Goal: Information Seeking & Learning: Check status

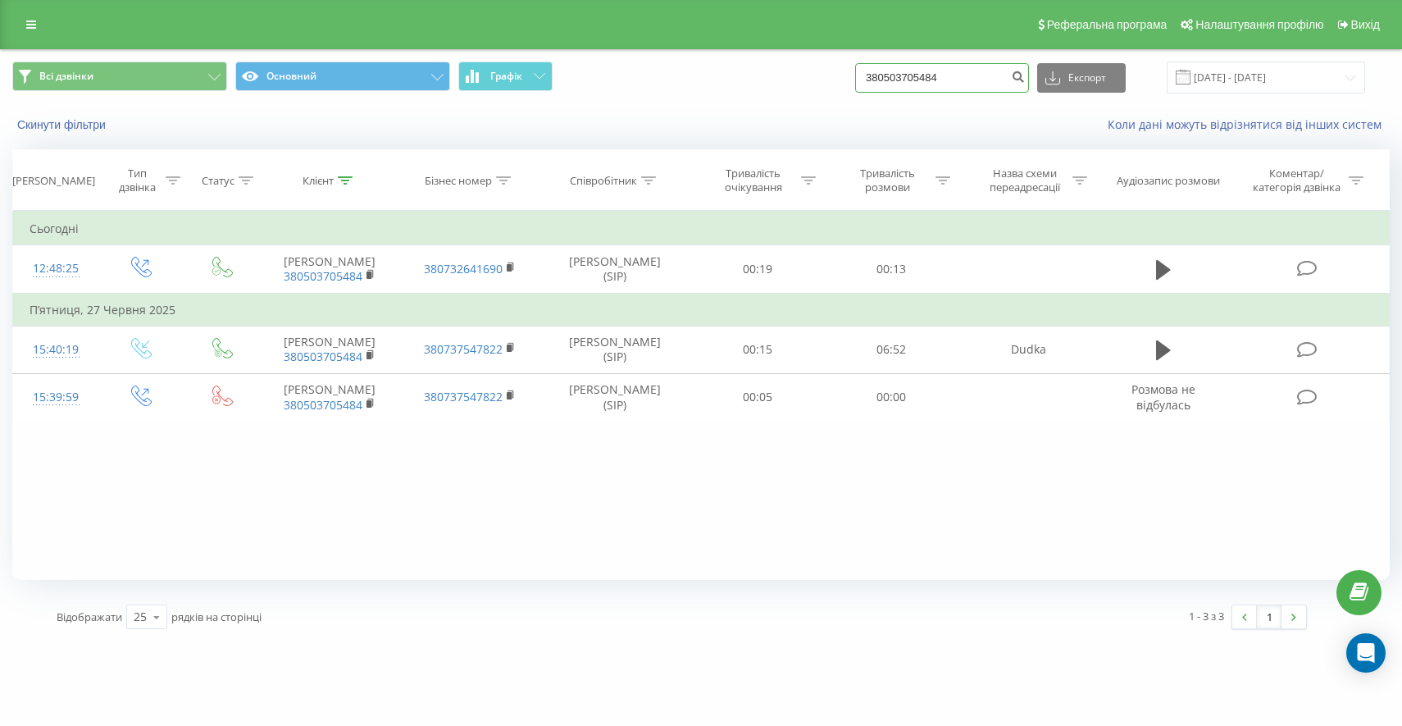
click at [917, 83] on input "380503705484" at bounding box center [942, 78] width 174 height 30
paste input "2511275"
type input "380502511275"
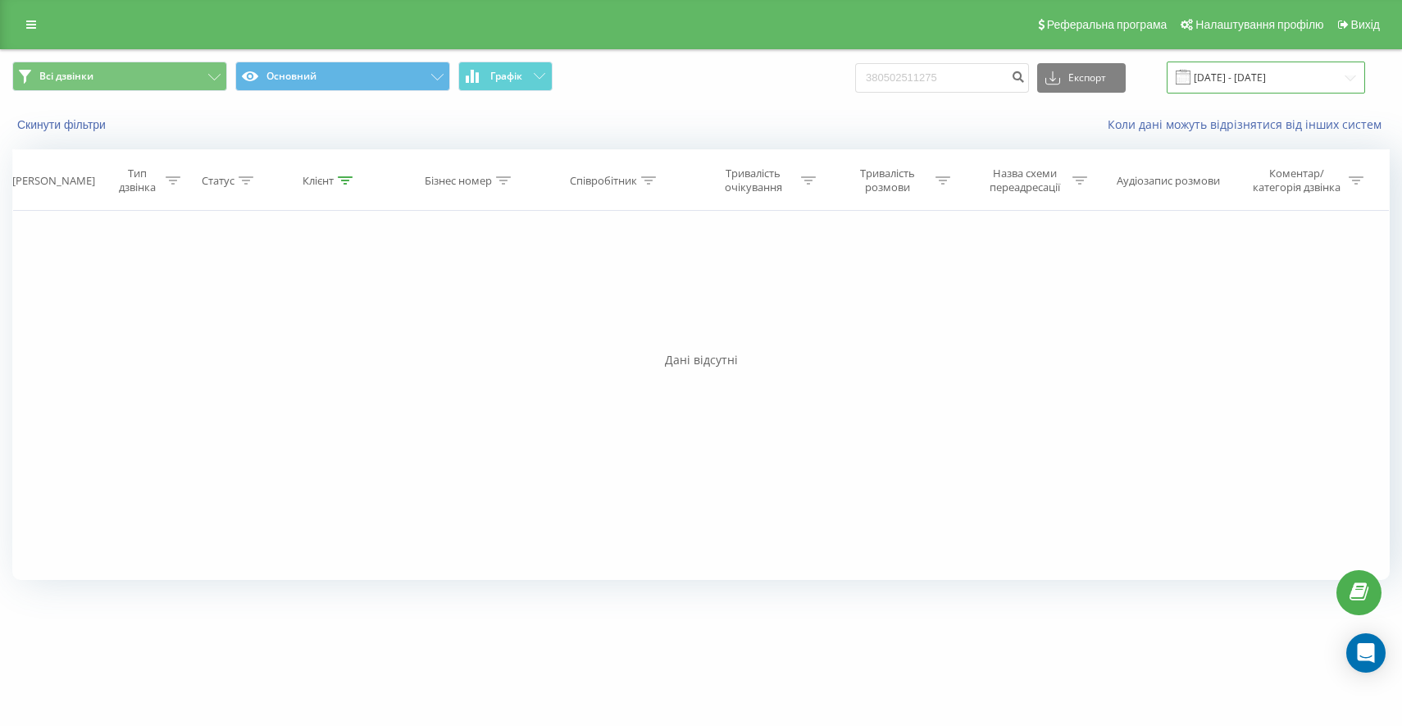
click at [1306, 84] on input "[DATE] - [DATE]" at bounding box center [1266, 77] width 198 height 32
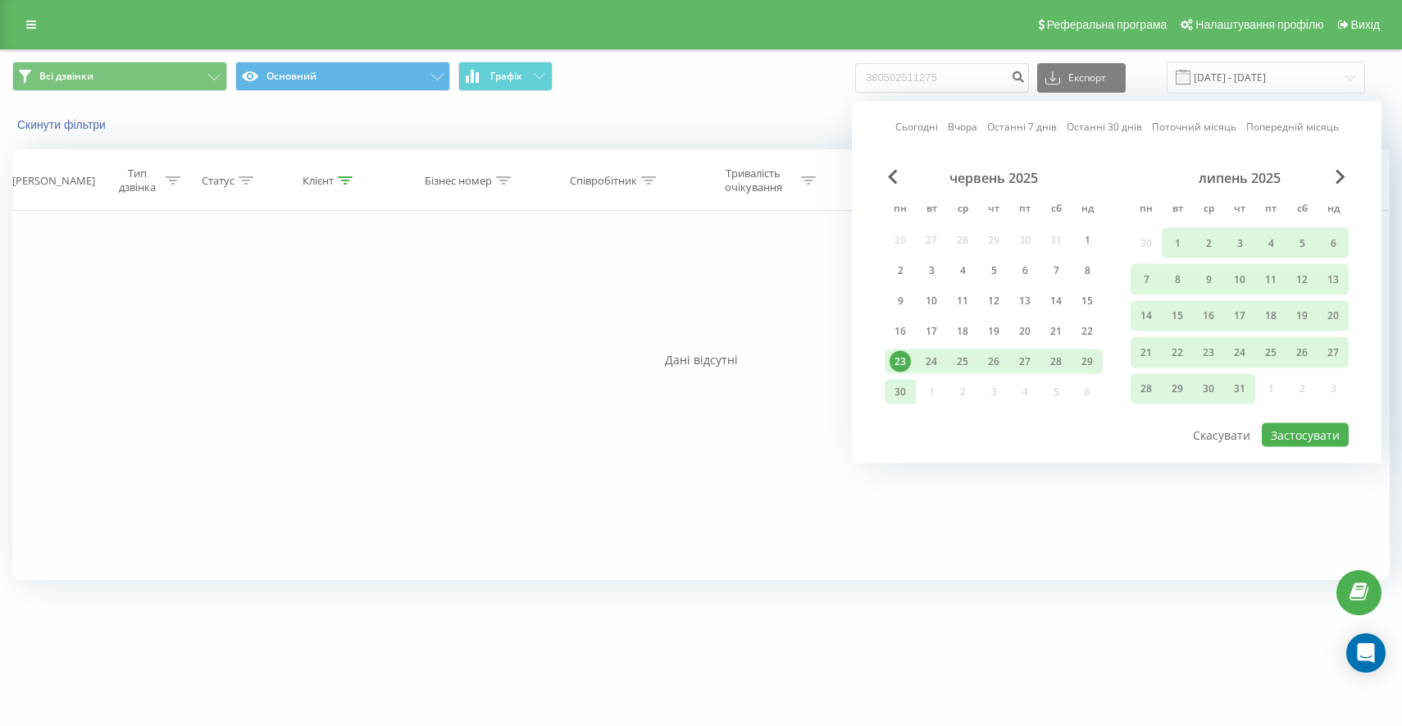
click at [893, 358] on div "23" at bounding box center [900, 361] width 21 height 21
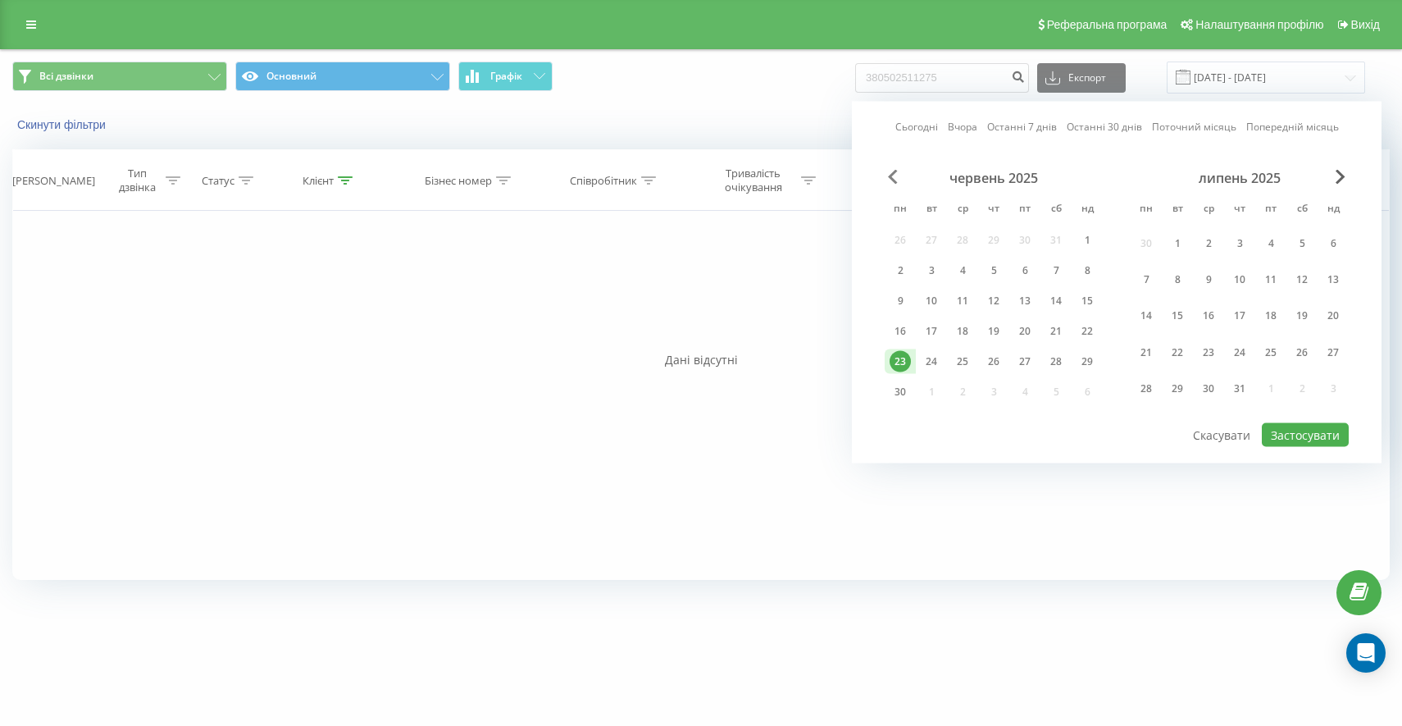
click at [894, 177] on span "Previous Month" at bounding box center [893, 177] width 10 height 15
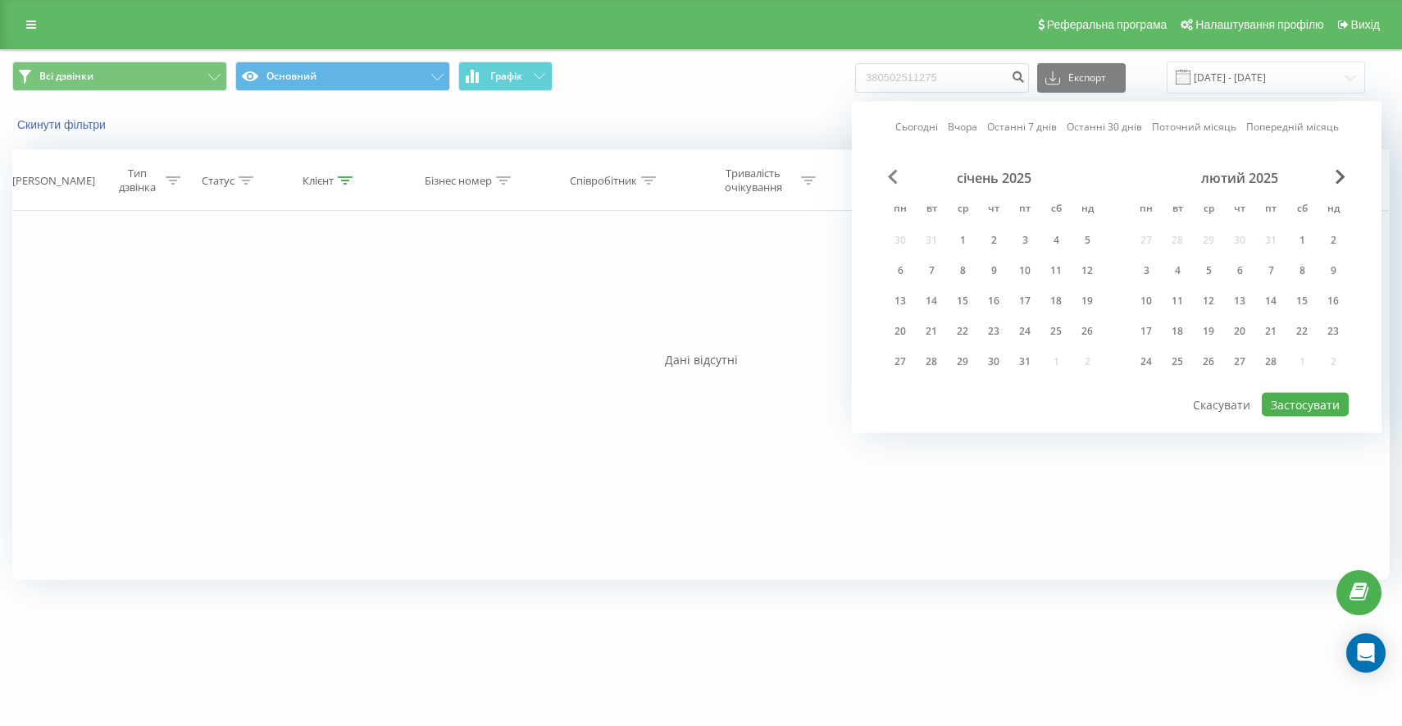
click at [894, 177] on span "Previous Month" at bounding box center [893, 177] width 10 height 15
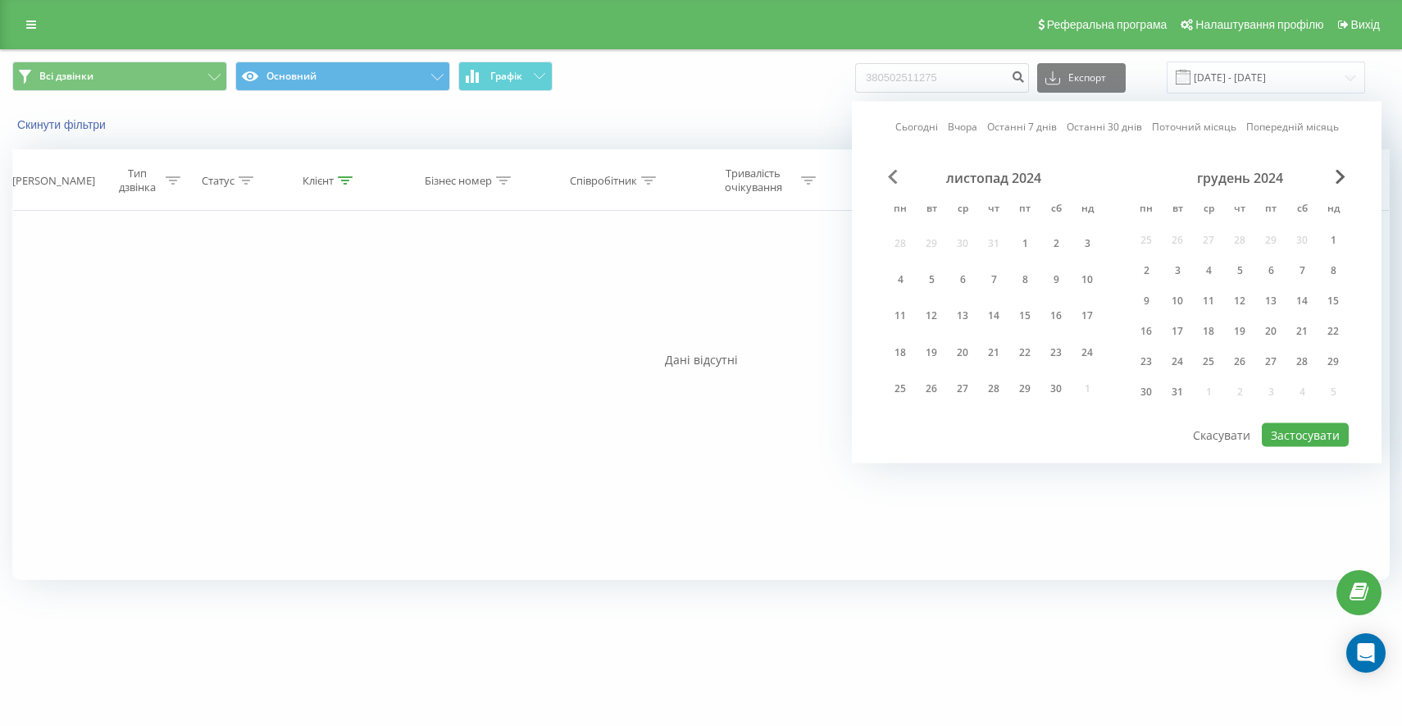
click at [894, 177] on span "Previous Month" at bounding box center [893, 177] width 10 height 15
click at [909, 273] on div "5" at bounding box center [900, 279] width 21 height 21
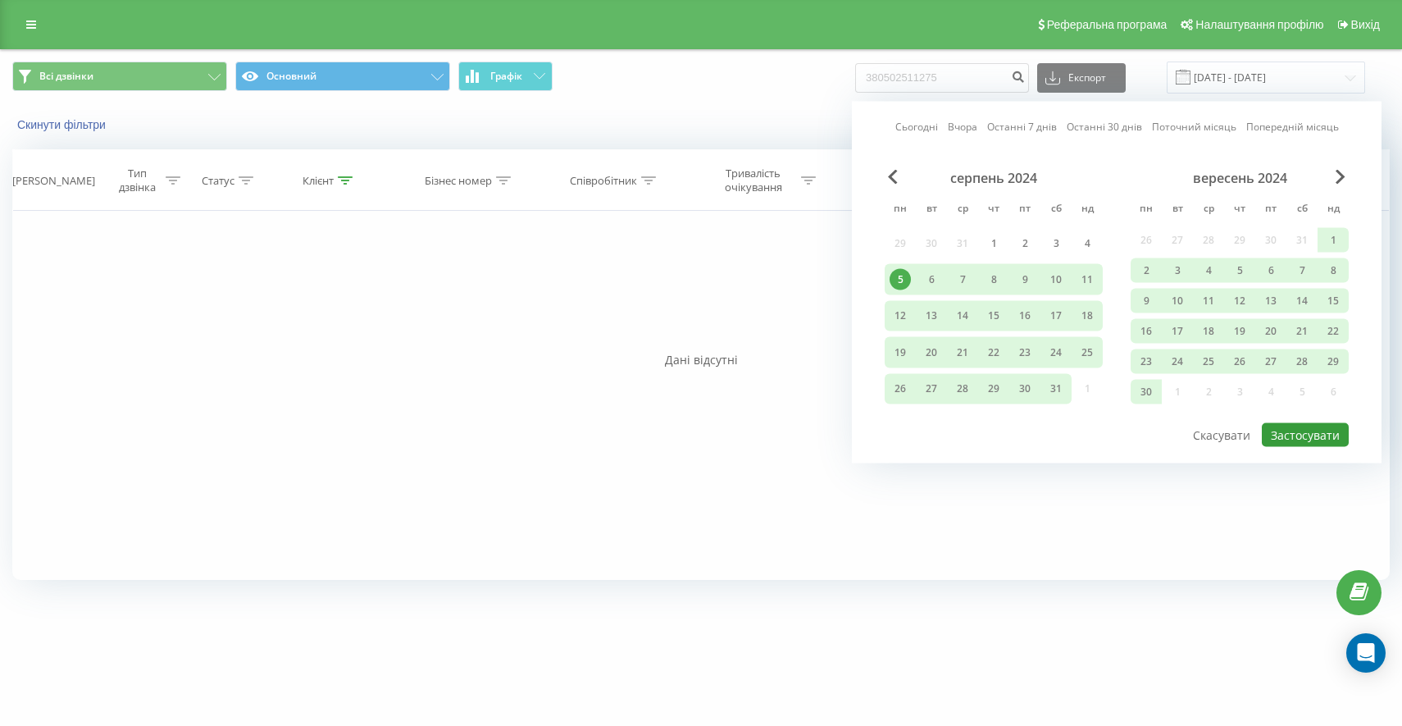
click at [1290, 435] on button "Застосувати" at bounding box center [1305, 435] width 87 height 24
type input "05.08.2024 - 23.06.2025"
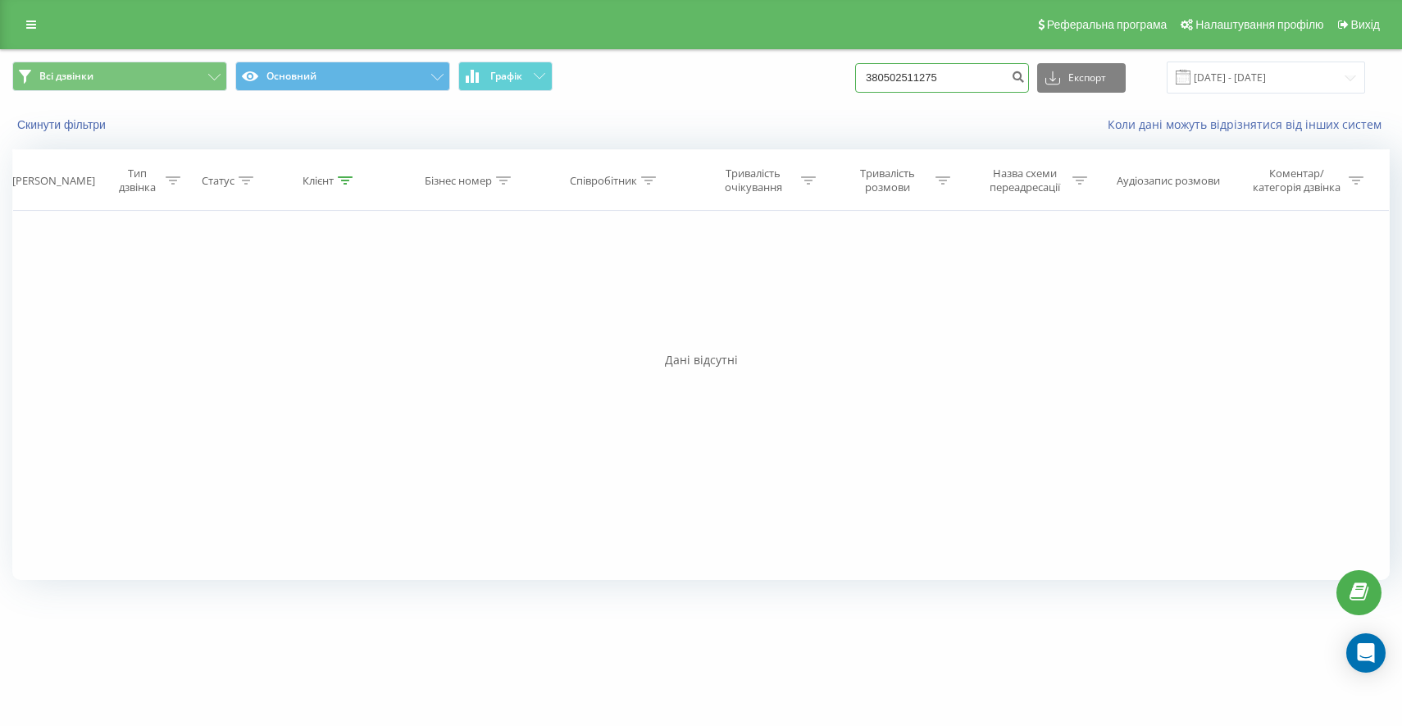
click at [930, 76] on input "380502511275" at bounding box center [942, 78] width 174 height 30
paste input "1004308"
type input "380501004308"
